Goal: Transaction & Acquisition: Book appointment/travel/reservation

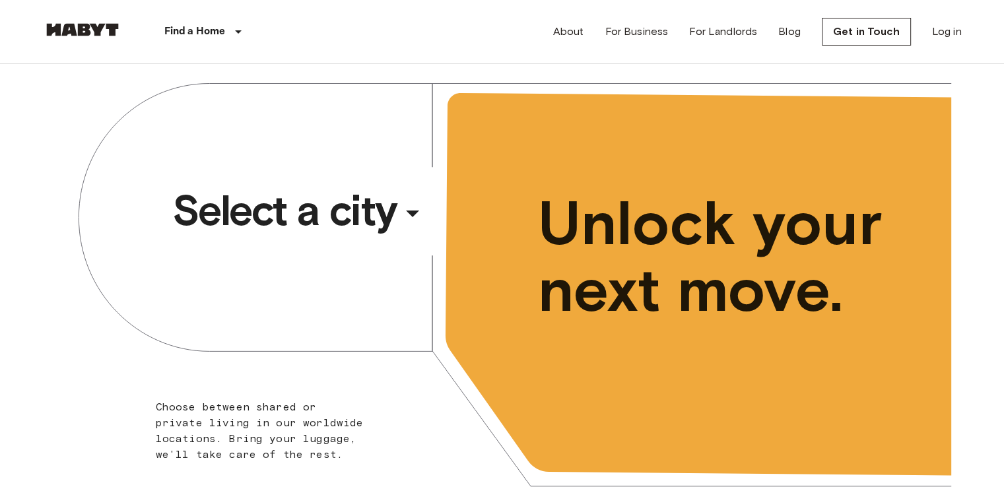
click at [407, 215] on div "​" at bounding box center [431, 224] width 136 height 27
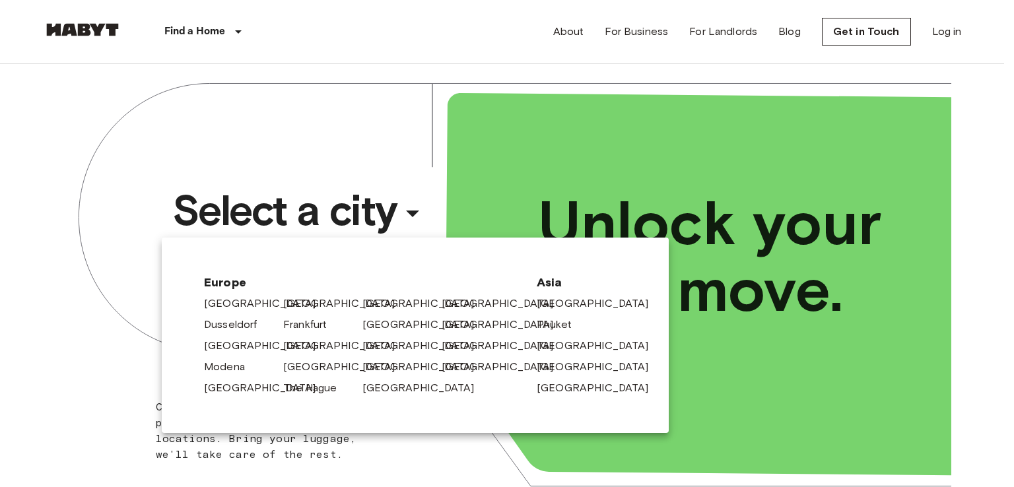
click at [315, 366] on link "[GEOGRAPHIC_DATA]" at bounding box center [345, 367] width 125 height 16
click at [297, 370] on link "[GEOGRAPHIC_DATA]" at bounding box center [345, 367] width 125 height 16
click at [303, 366] on link "[GEOGRAPHIC_DATA]" at bounding box center [345, 367] width 125 height 16
click at [330, 354] on div "[GEOGRAPHIC_DATA]" at bounding box center [317, 364] width 79 height 21
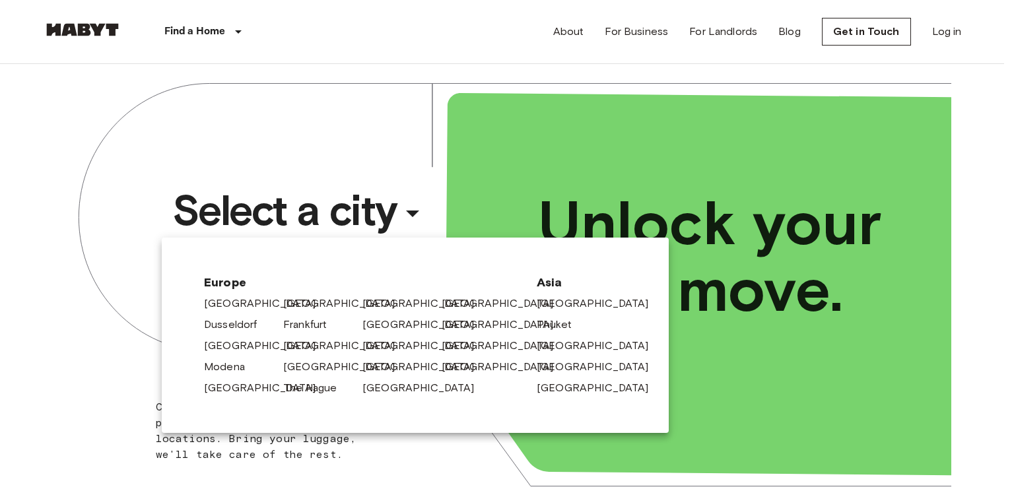
click at [322, 138] on div at bounding box center [507, 243] width 1014 height 487
click at [291, 56] on div at bounding box center [507, 243] width 1014 height 487
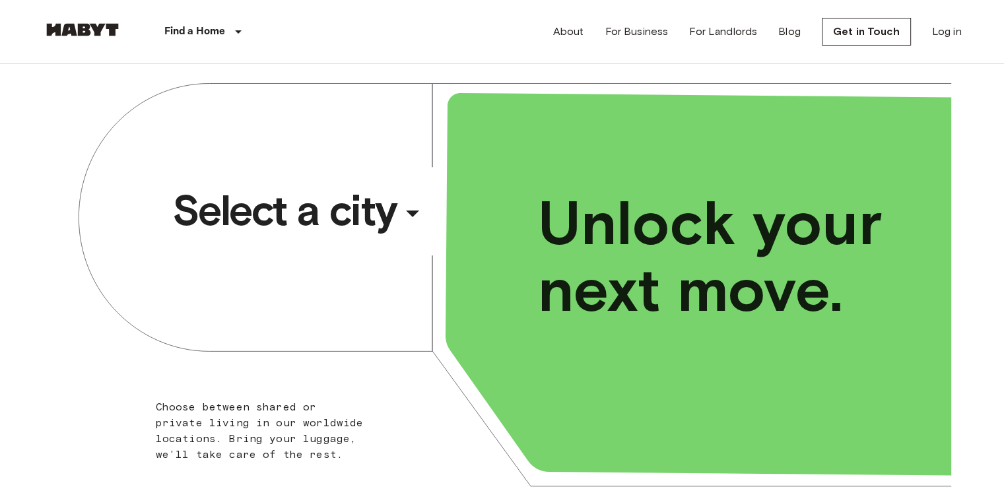
click at [374, 204] on span "Select a city" at bounding box center [284, 210] width 225 height 53
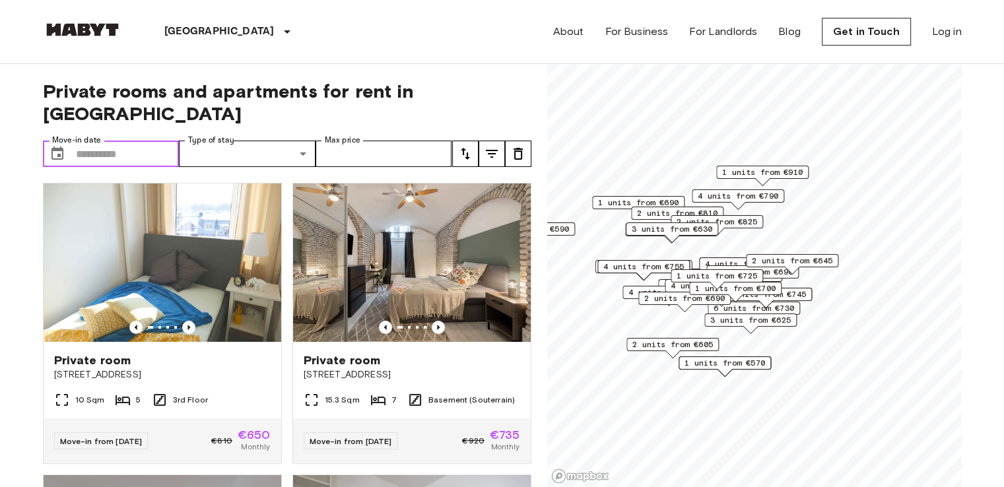
click at [147, 141] on input "Move-in date" at bounding box center [128, 154] width 104 height 26
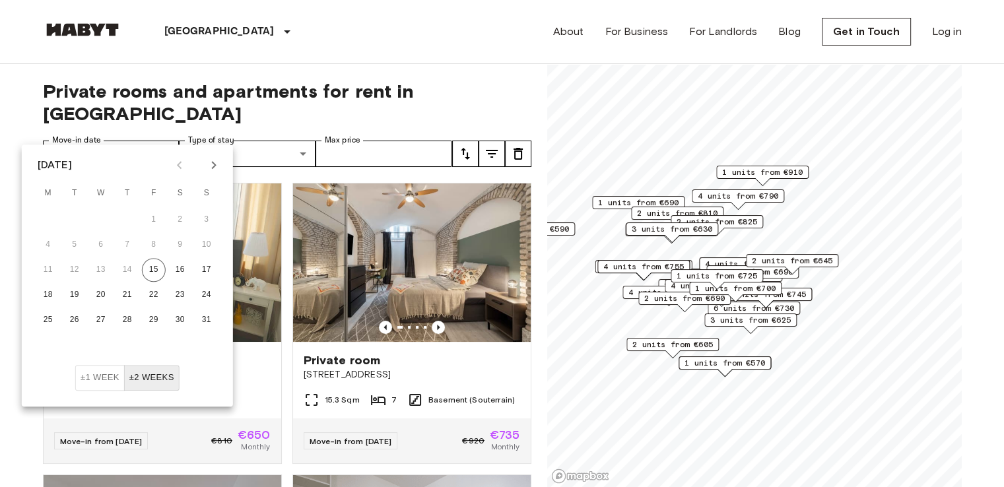
click at [209, 159] on icon "Next month" at bounding box center [214, 165] width 16 height 16
click at [98, 220] on button "1" at bounding box center [101, 220] width 24 height 24
type input "**********"
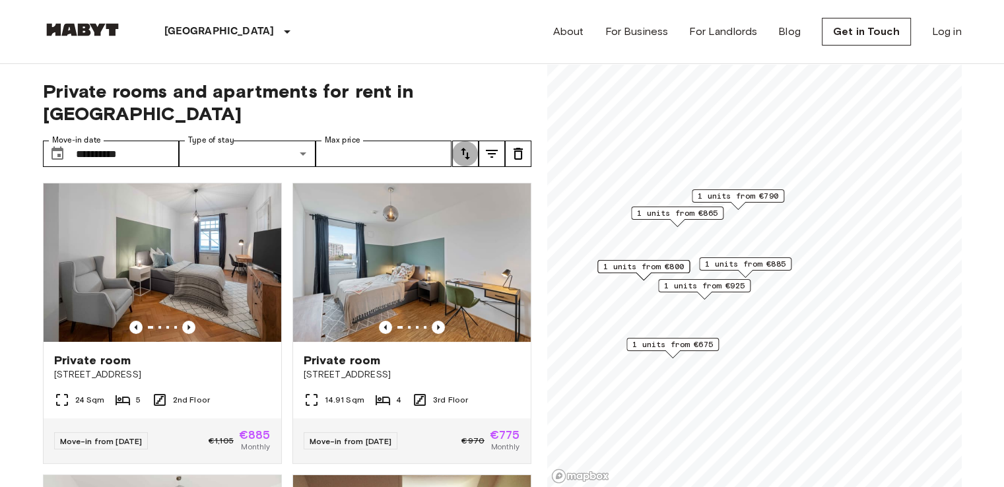
click at [473, 141] on button "tune" at bounding box center [465, 154] width 26 height 26
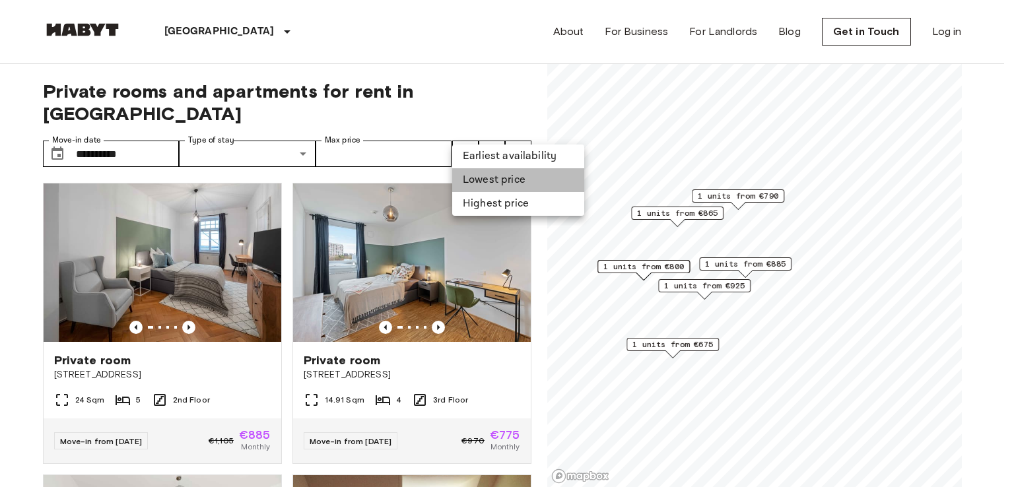
click at [481, 175] on li "Lowest price" at bounding box center [518, 180] width 132 height 24
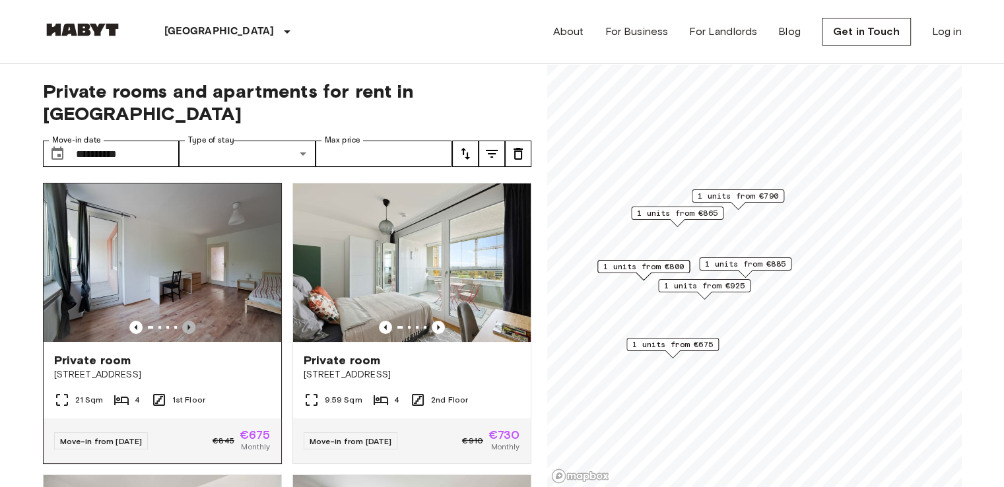
click at [183, 321] on icon "Previous image" at bounding box center [188, 327] width 13 height 13
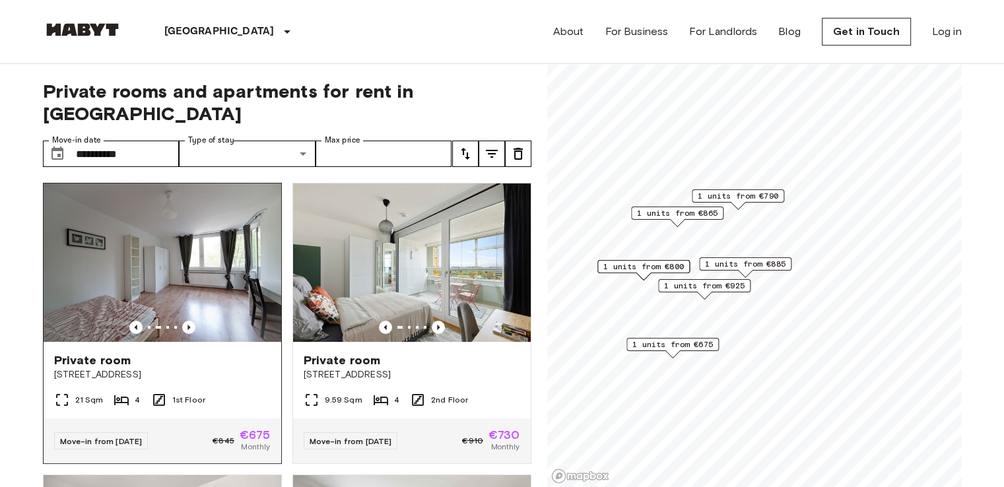
click at [93, 353] on span "Private room" at bounding box center [92, 361] width 77 height 16
click at [108, 353] on span "Private room" at bounding box center [92, 361] width 77 height 16
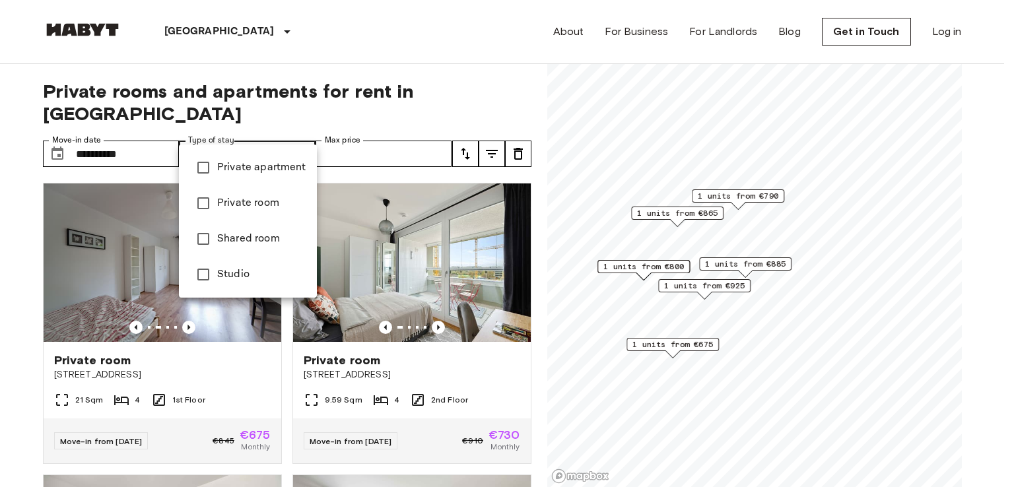
click at [372, 129] on div at bounding box center [507, 243] width 1014 height 487
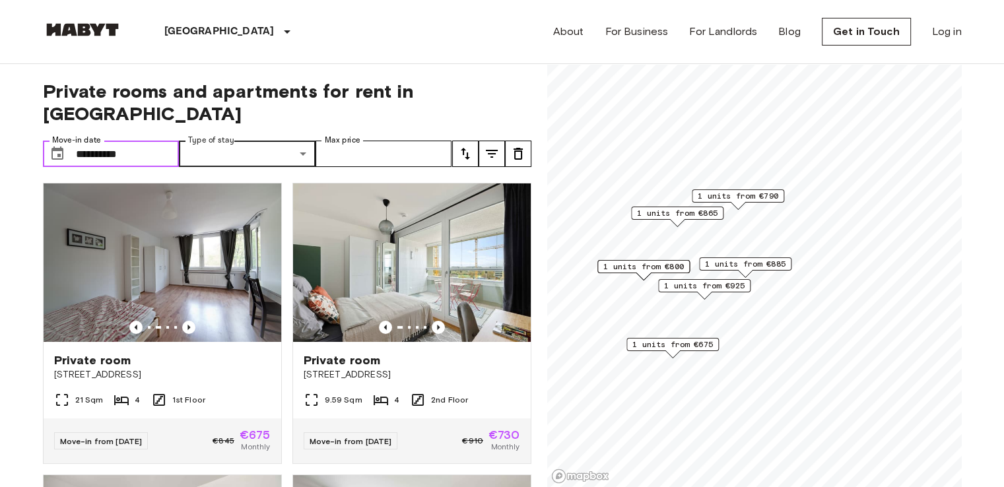
click at [140, 141] on input "**********" at bounding box center [128, 154] width 104 height 26
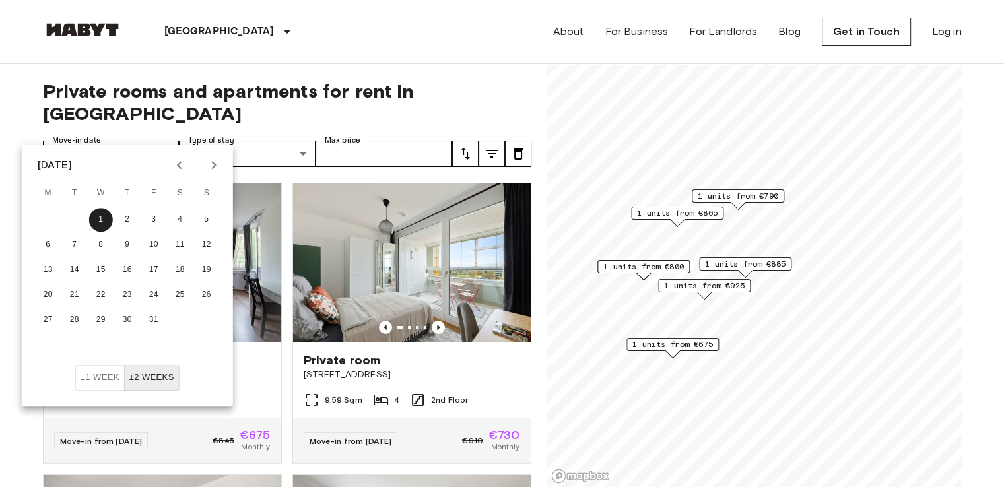
click at [507, 85] on span "Private rooms and apartments for rent in Munich" at bounding box center [287, 102] width 489 height 45
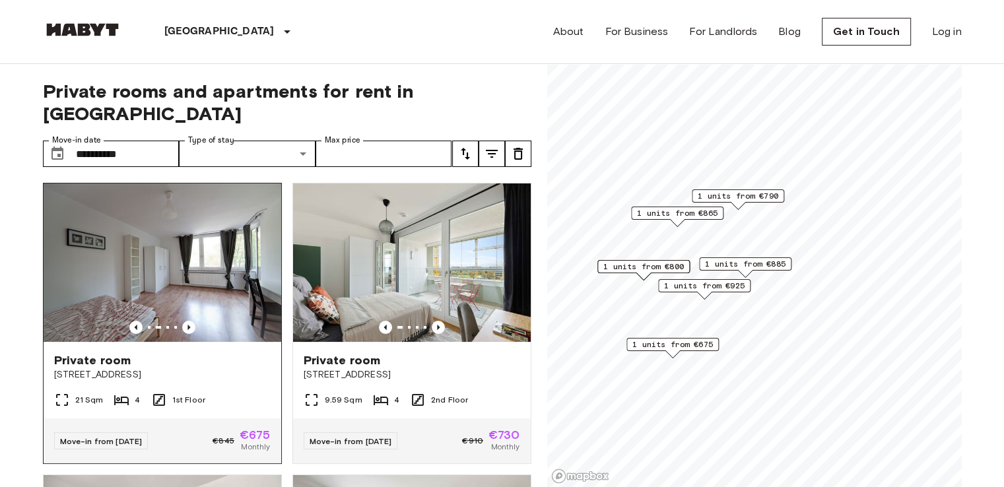
click at [127, 353] on div "Private room" at bounding box center [162, 361] width 217 height 16
click at [197, 342] on div "Private room Fallstraße 42" at bounding box center [163, 367] width 238 height 50
click at [197, 368] on span "[STREET_ADDRESS]" at bounding box center [162, 374] width 217 height 13
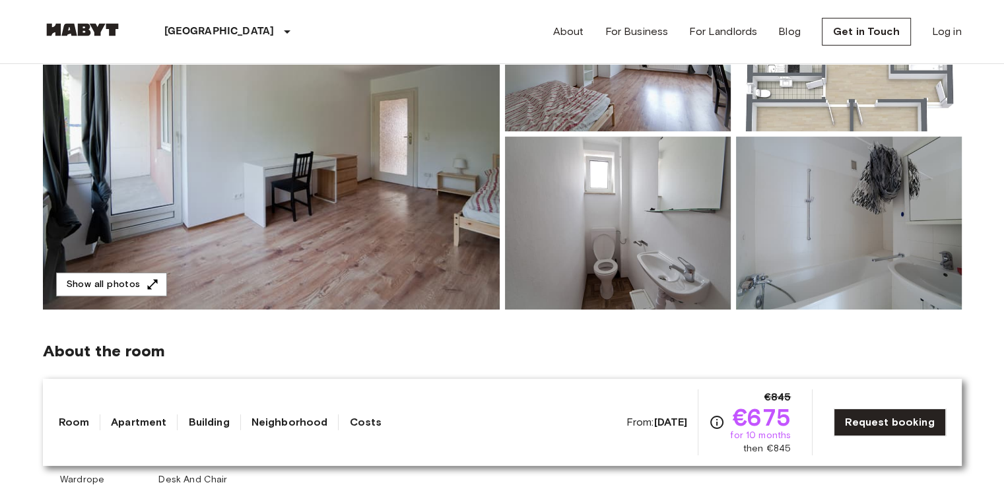
scroll to position [229, 0]
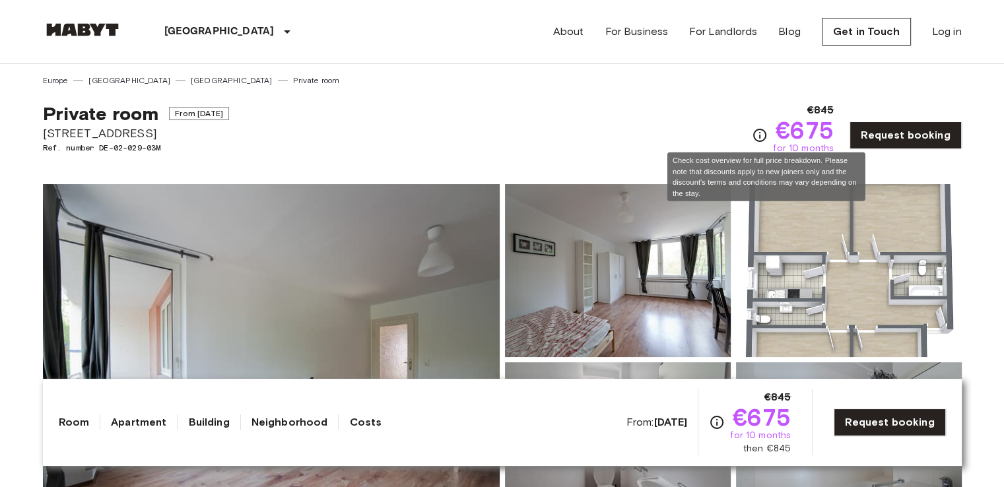
click at [767, 133] on icon "Check cost overview for full price breakdown. Please note that discounts apply …" at bounding box center [759, 135] width 13 height 13
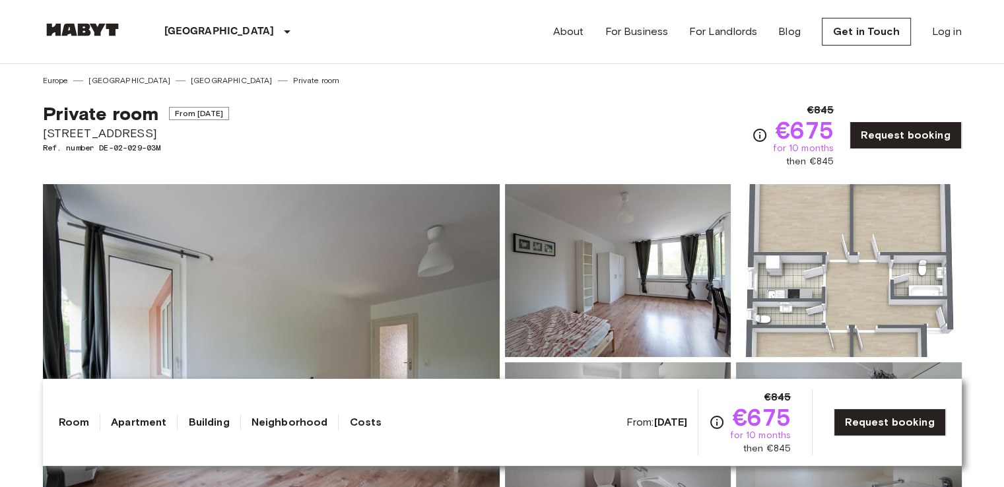
click at [350, 422] on link "Costs" at bounding box center [365, 423] width 32 height 16
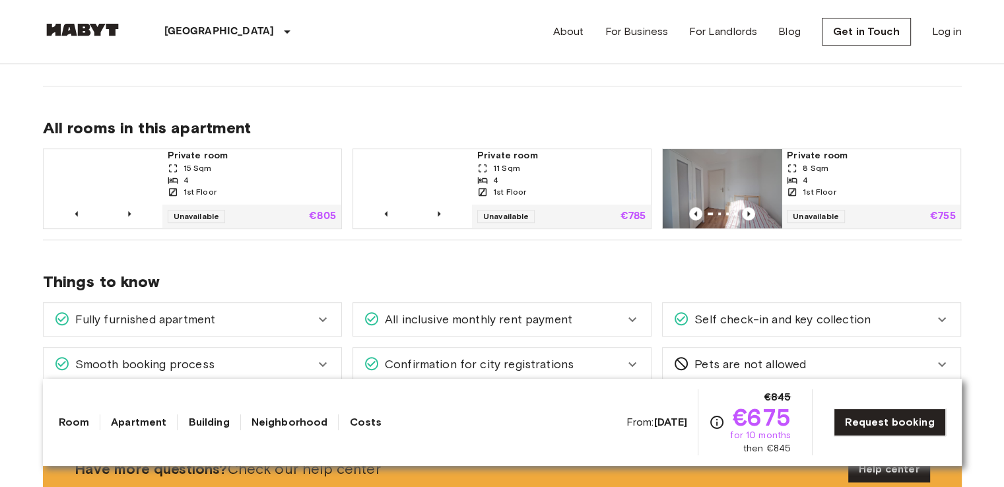
scroll to position [666, 0]
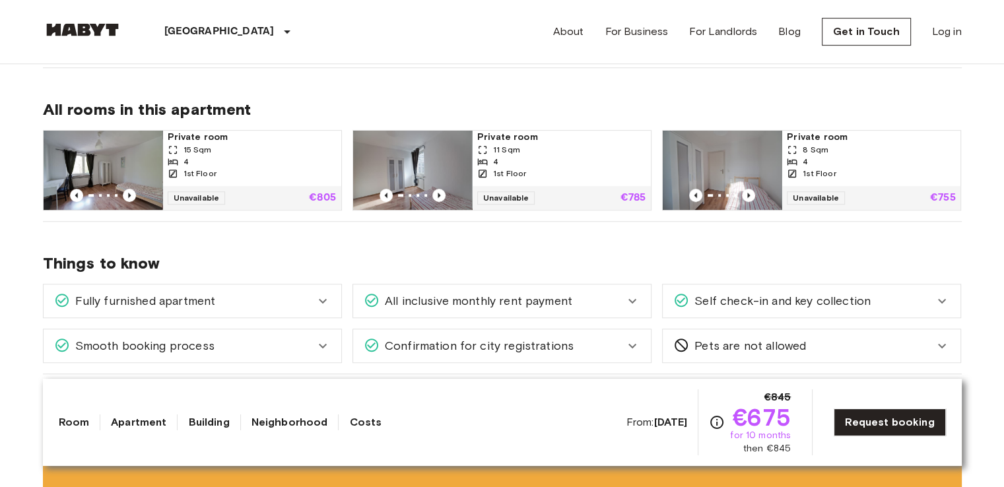
click at [372, 314] on div "All inclusive monthly rent payment" at bounding box center [502, 301] width 298 height 33
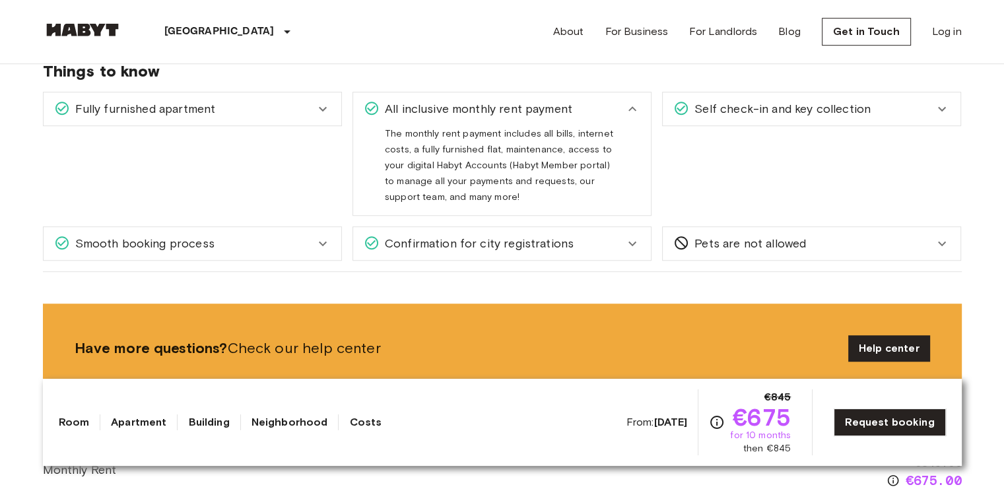
scroll to position [859, 0]
click at [473, 113] on span "All inclusive monthly rent payment" at bounding box center [476, 108] width 193 height 17
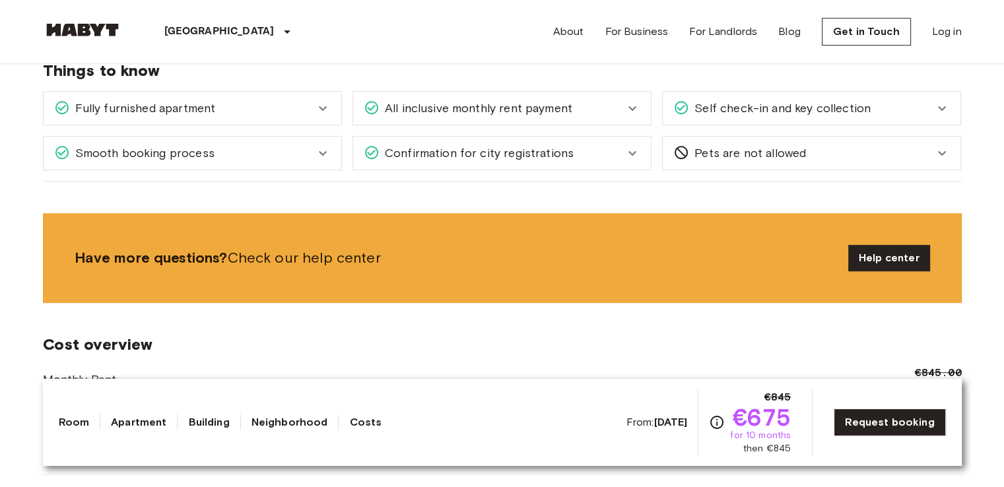
click at [280, 96] on div "Fully furnished apartment" at bounding box center [193, 108] width 298 height 33
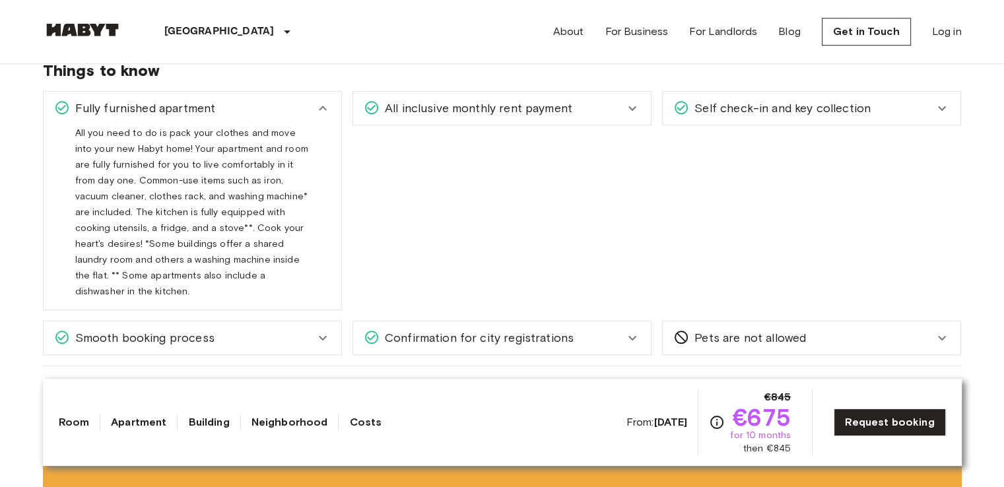
click at [280, 96] on div "Fully furnished apartment" at bounding box center [193, 108] width 298 height 33
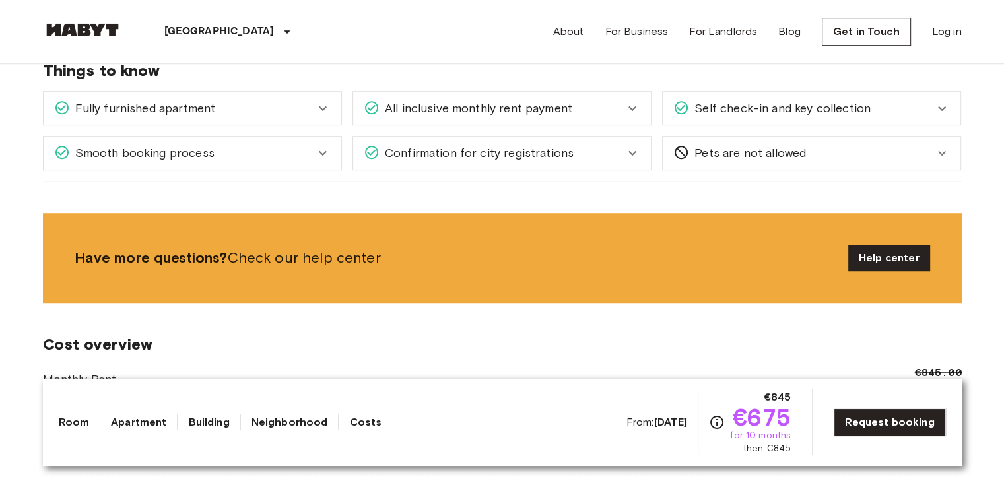
click at [740, 96] on div "Self check-in and key collection" at bounding box center [812, 108] width 298 height 33
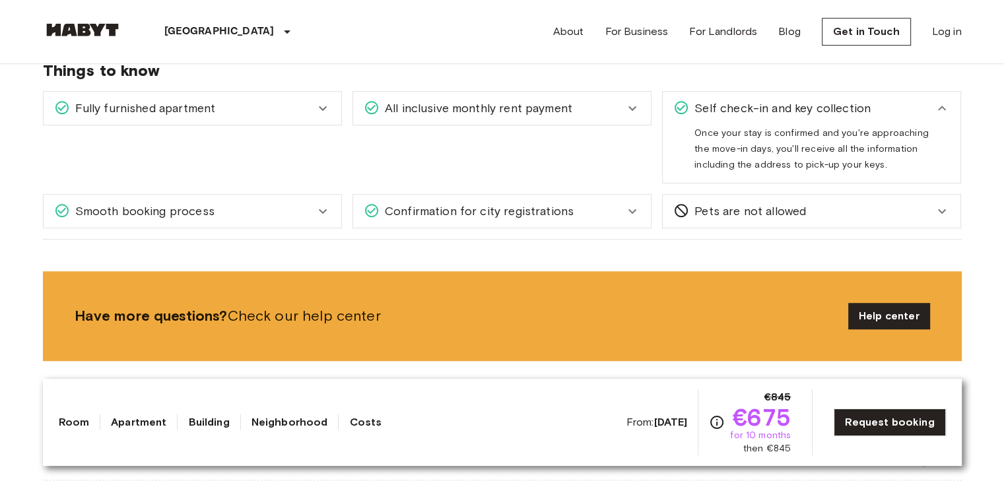
click at [740, 96] on div "Self check-in and key collection" at bounding box center [812, 108] width 298 height 33
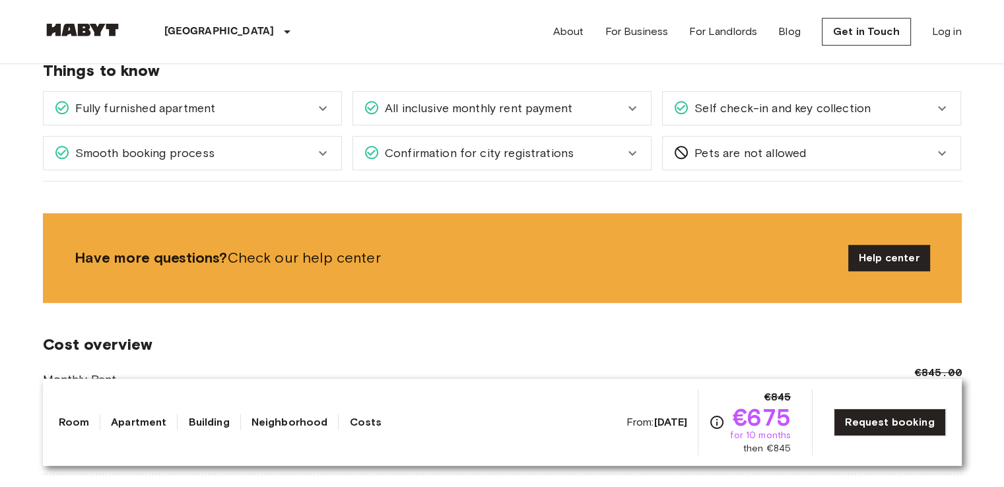
click at [235, 149] on div "Smooth booking process" at bounding box center [184, 153] width 261 height 17
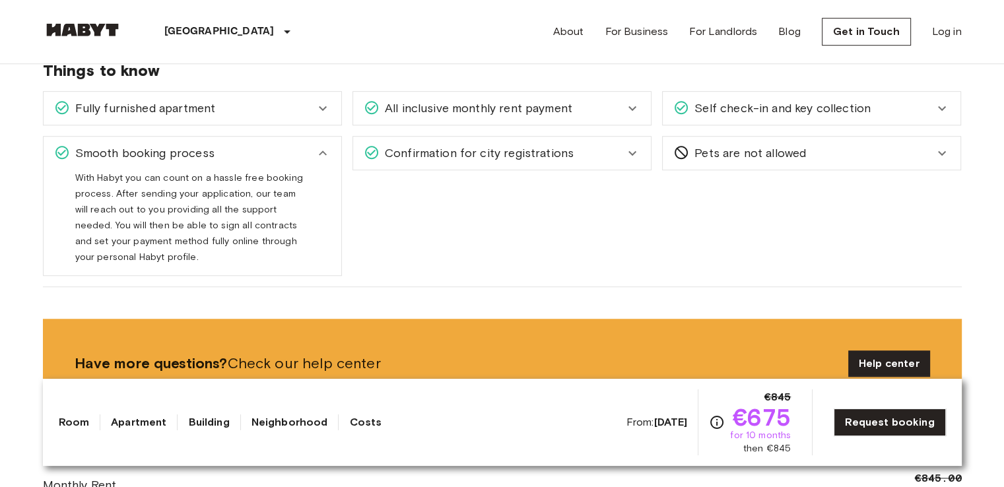
click at [533, 170] on div "Confirmation for city registrations Whether it's the Anmeldung in Germany, the …" at bounding box center [497, 200] width 310 height 151
click at [536, 140] on div "Confirmation for city registrations" at bounding box center [502, 153] width 298 height 33
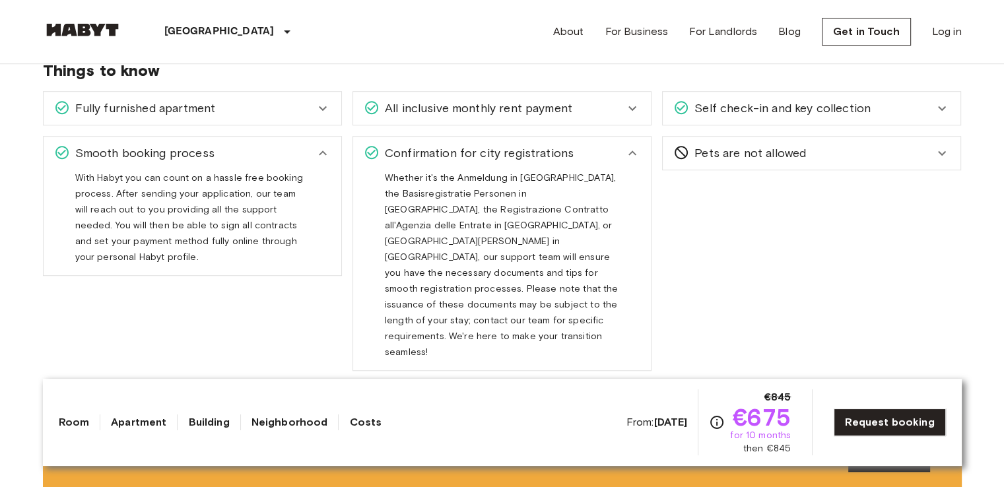
click at [777, 156] on span "Pets are not allowed" at bounding box center [747, 153] width 117 height 17
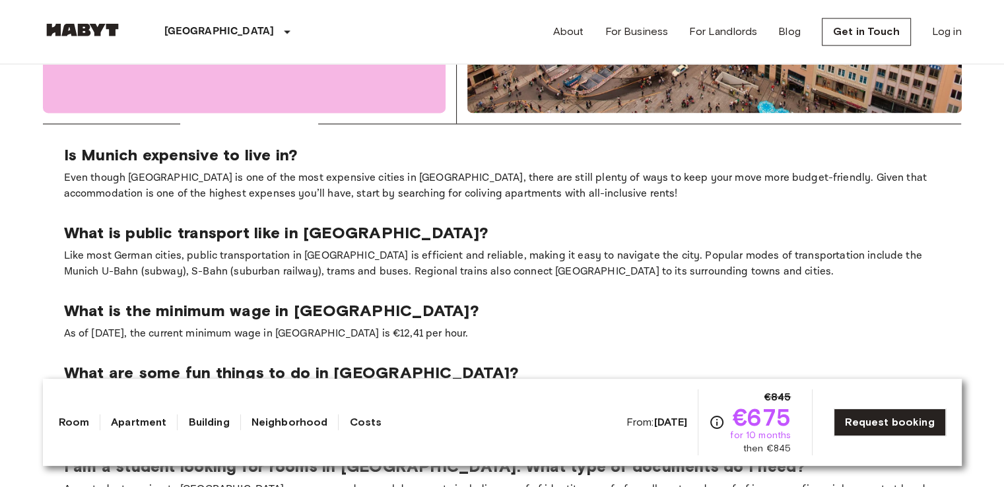
scroll to position [2029, 0]
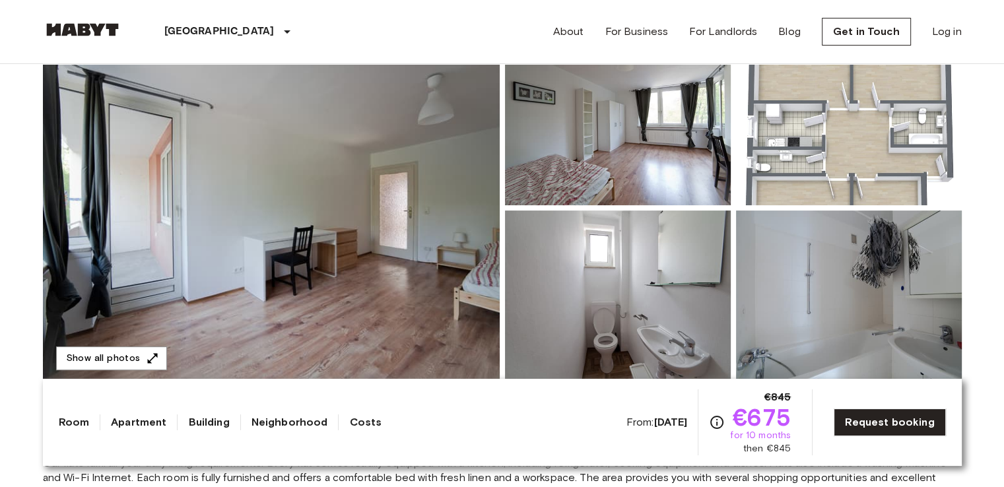
scroll to position [156, 0]
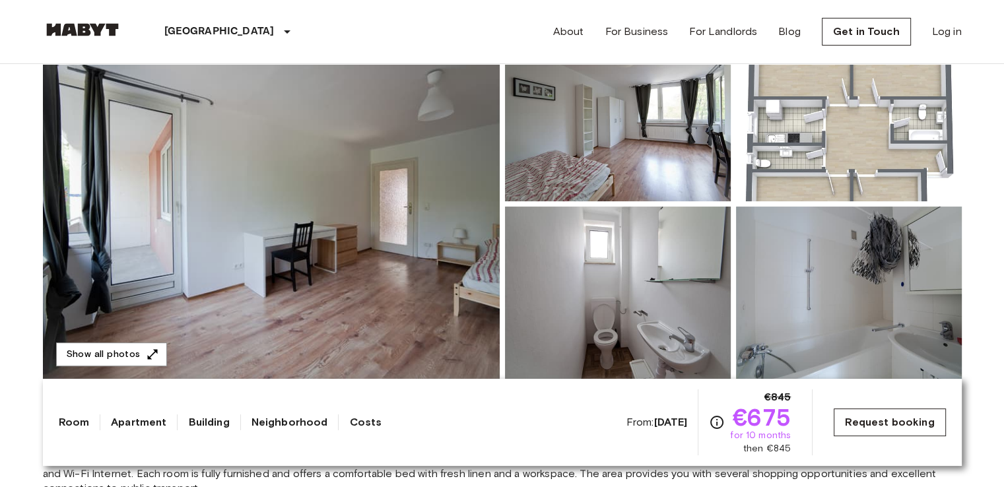
click at [901, 411] on link "Request booking" at bounding box center [890, 423] width 112 height 28
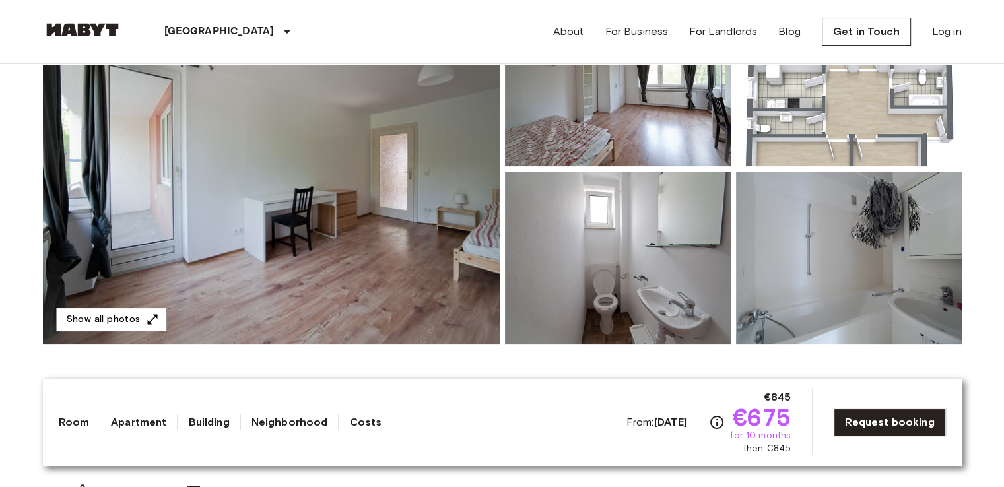
scroll to position [194, 0]
